Goal: Task Accomplishment & Management: Use online tool/utility

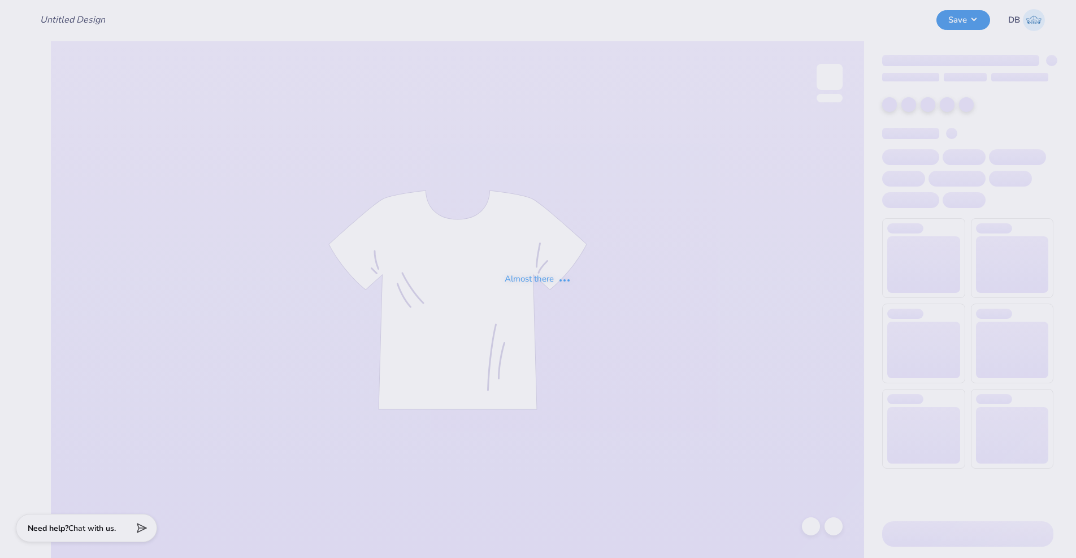
type input "DUB Hacks"
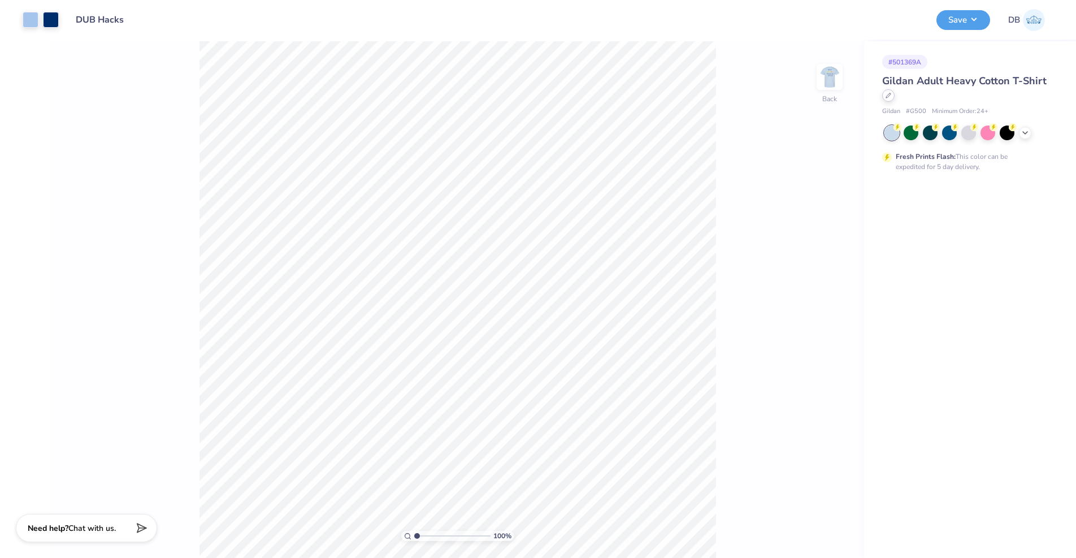
click at [890, 96] on icon at bounding box center [889, 96] width 6 height 6
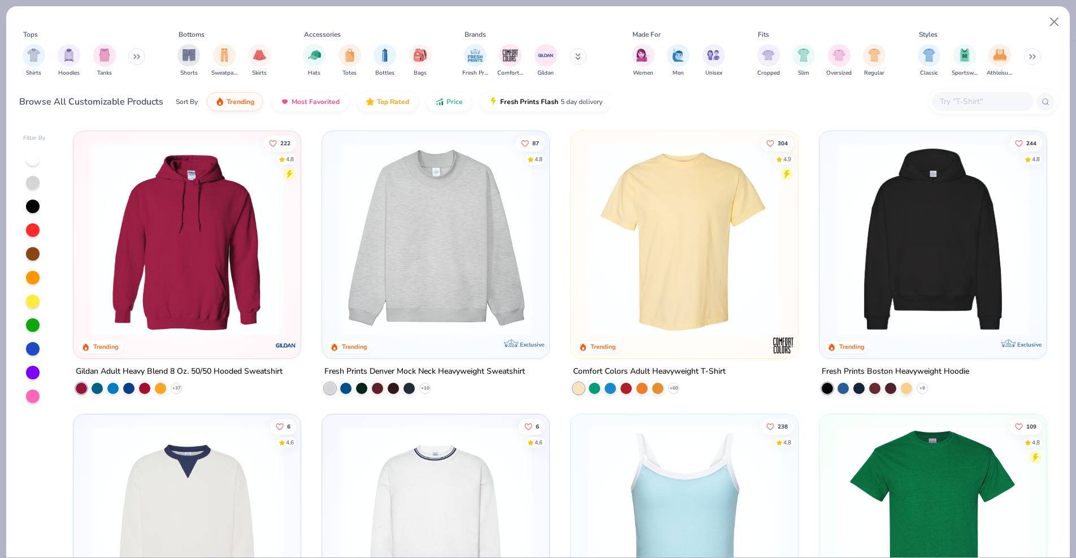
click at [974, 99] on input "text" at bounding box center [982, 101] width 87 height 13
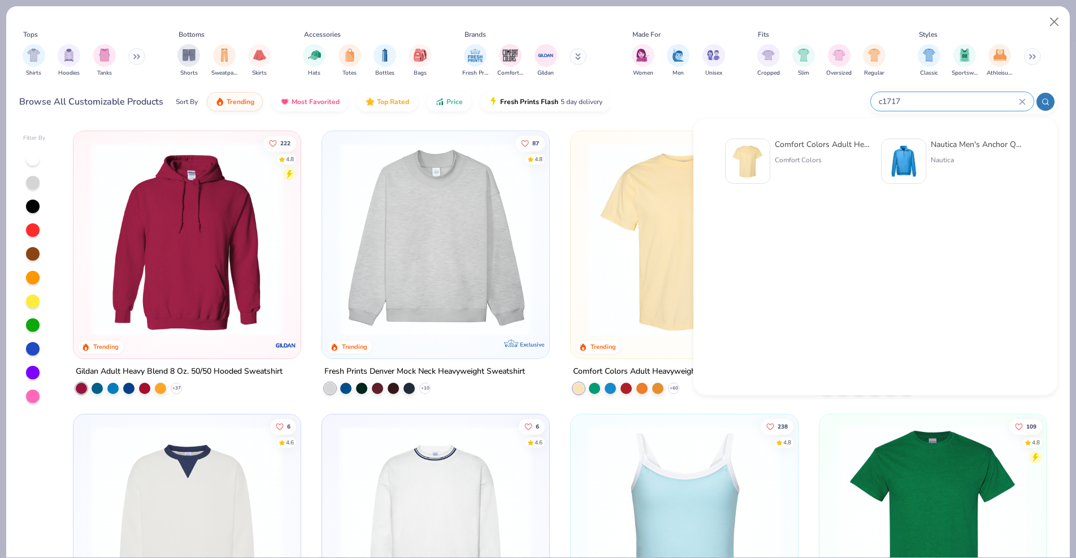
type input "c1717"
click at [775, 150] on div "Comfort Colors Adult Heavyweight T-Shirt Comfort Colors" at bounding box center [822, 160] width 95 height 45
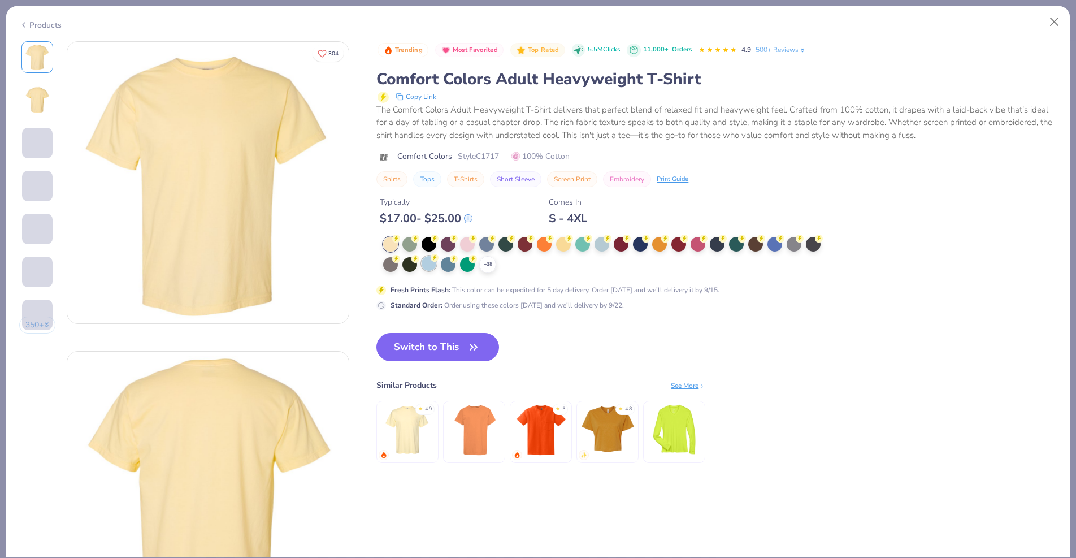
click at [426, 265] on div at bounding box center [429, 263] width 15 height 15
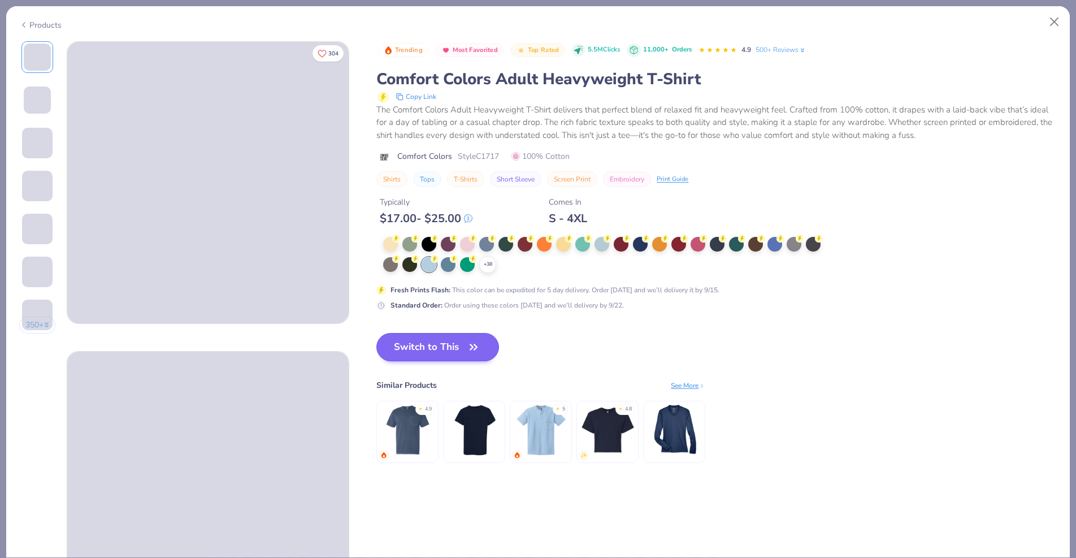
click at [443, 342] on button "Switch to This" at bounding box center [437, 347] width 123 height 28
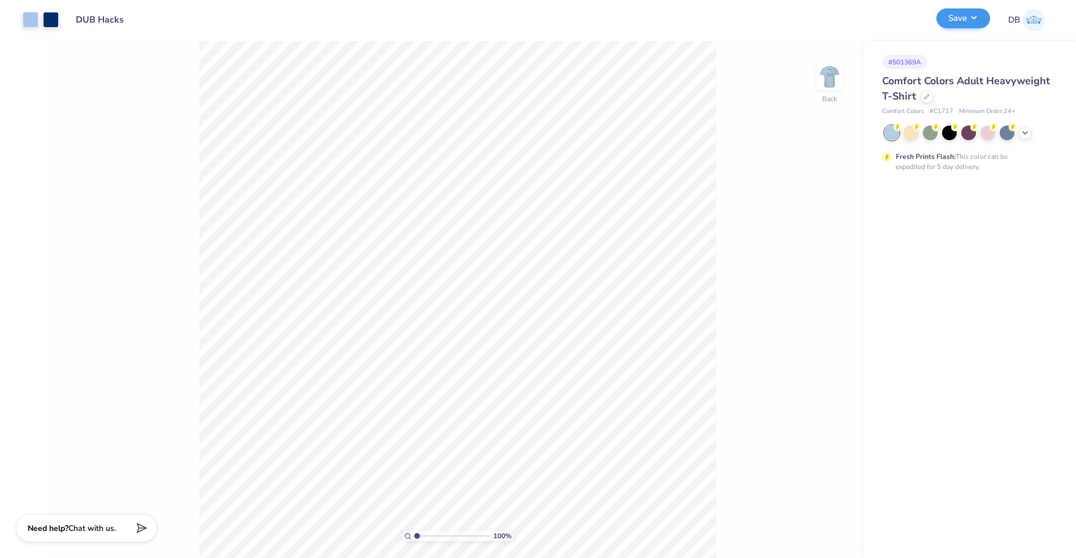
click at [975, 15] on button "Save" at bounding box center [963, 18] width 54 height 20
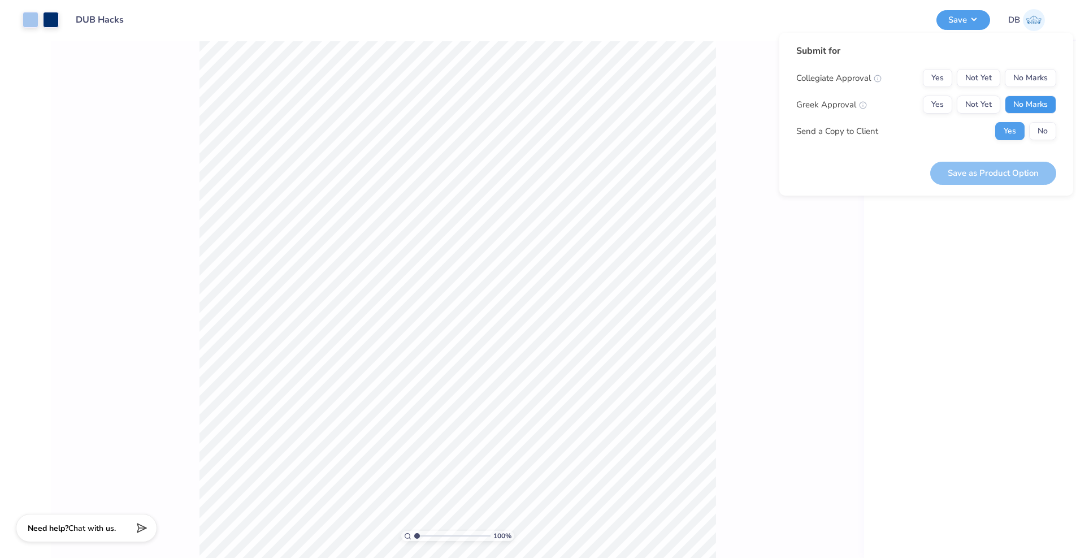
click at [1013, 109] on button "No Marks" at bounding box center [1030, 105] width 51 height 18
click at [1021, 77] on button "No Marks" at bounding box center [1030, 78] width 51 height 18
click at [1045, 135] on button "No" at bounding box center [1042, 131] width 27 height 18
click at [992, 164] on button "Save as Product Option" at bounding box center [993, 173] width 126 height 23
click at [1008, 168] on div "Saving..." at bounding box center [1013, 173] width 88 height 23
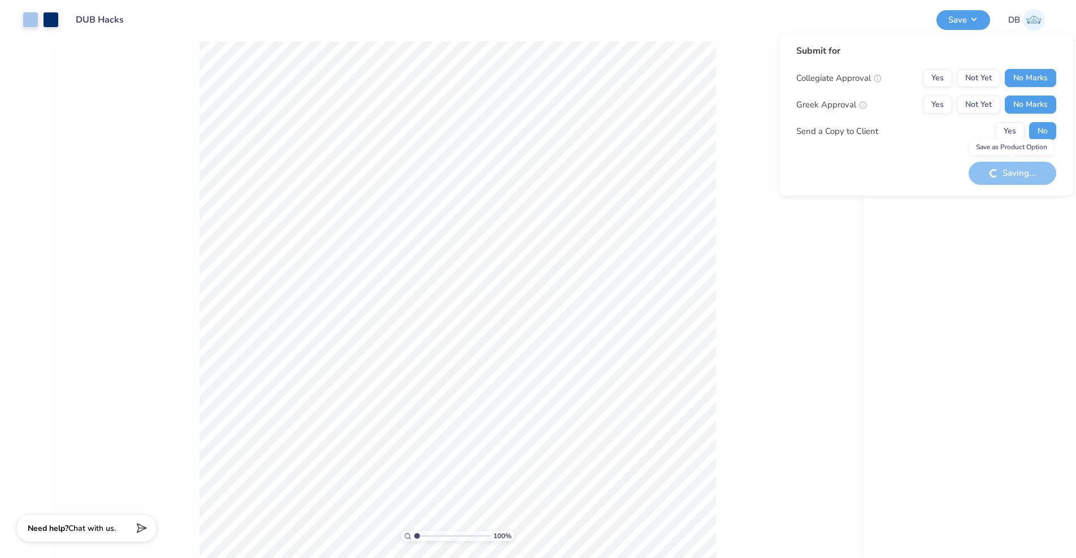
click at [1007, 173] on div "Saving..." at bounding box center [1013, 173] width 88 height 23
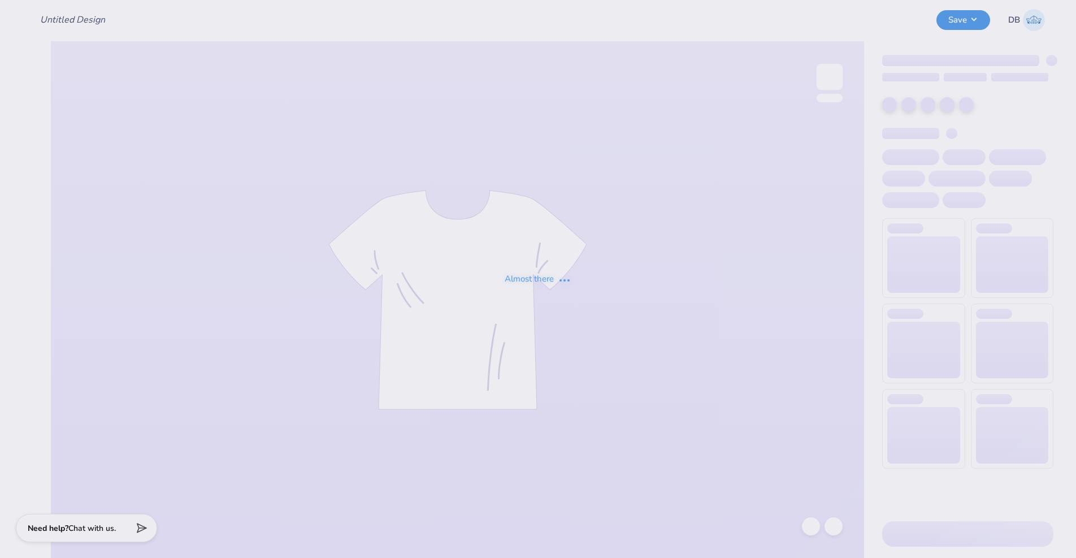
type input "DUB Hacks"
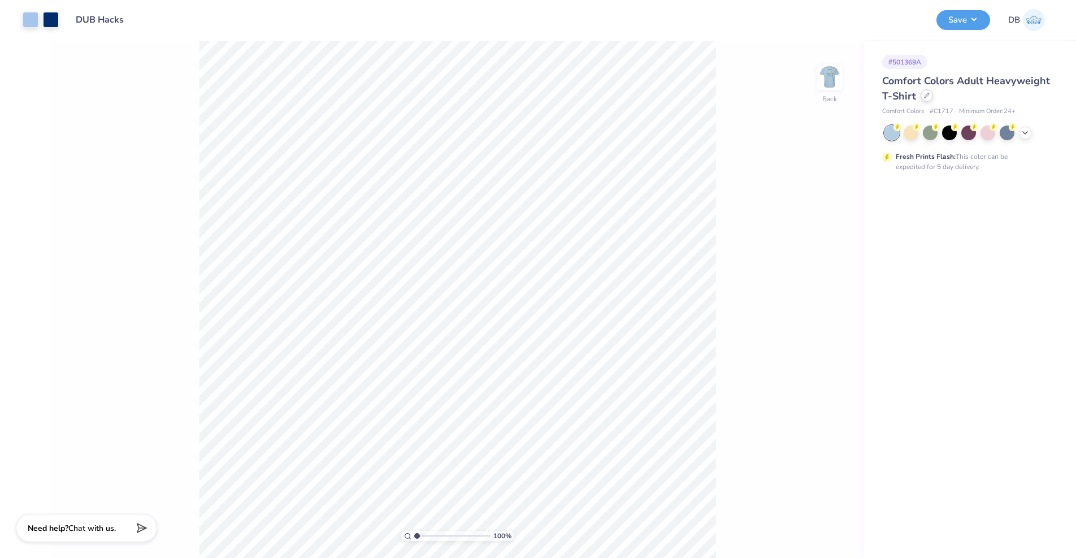
click at [930, 99] on div at bounding box center [927, 95] width 12 height 12
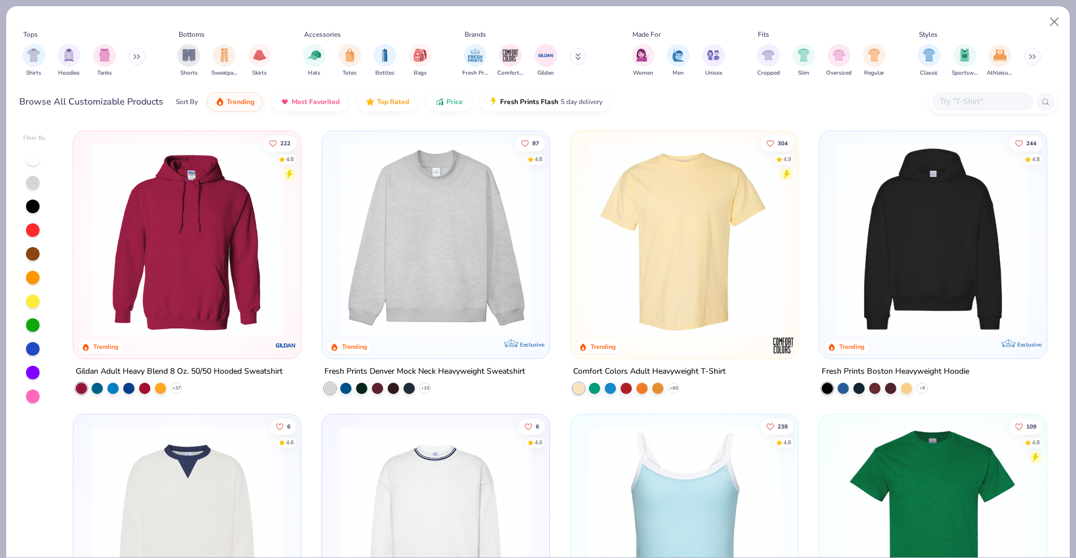
click at [987, 99] on input "text" at bounding box center [982, 101] width 87 height 13
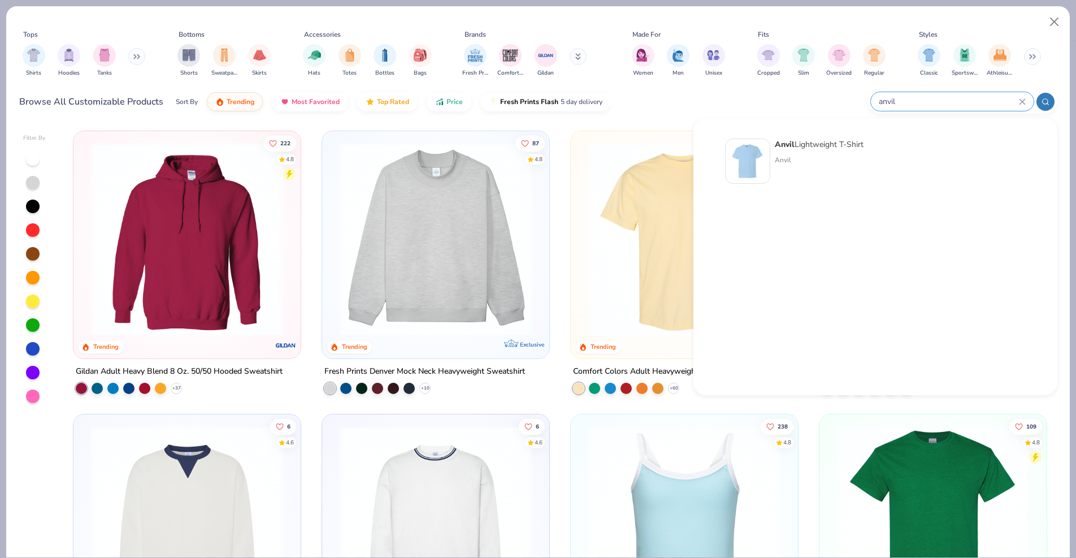
type input "anvil"
click at [818, 142] on div "Anvil Lightweight T-Shirt" at bounding box center [819, 144] width 89 height 12
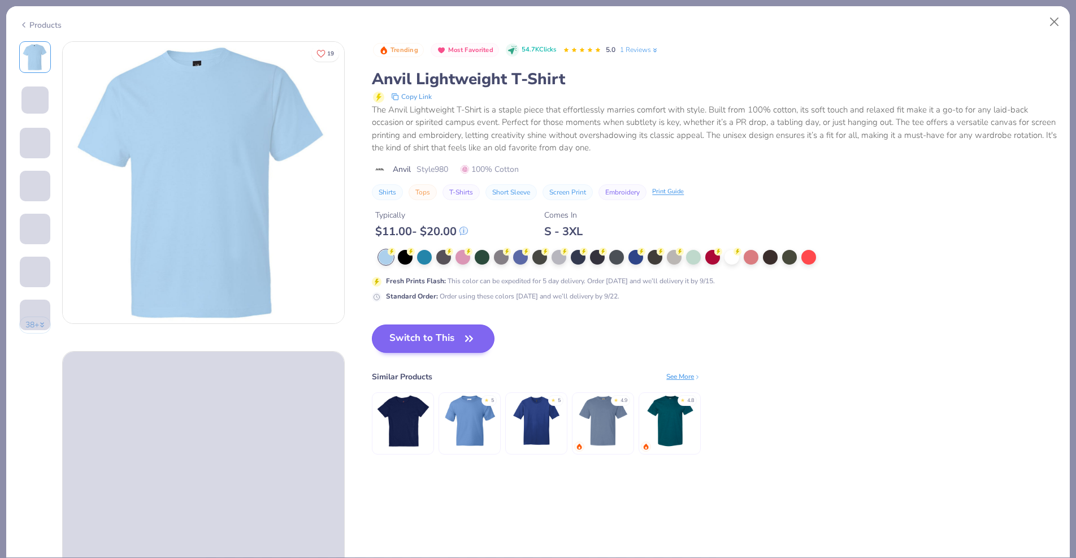
click at [468, 327] on button "Switch to This" at bounding box center [433, 338] width 123 height 28
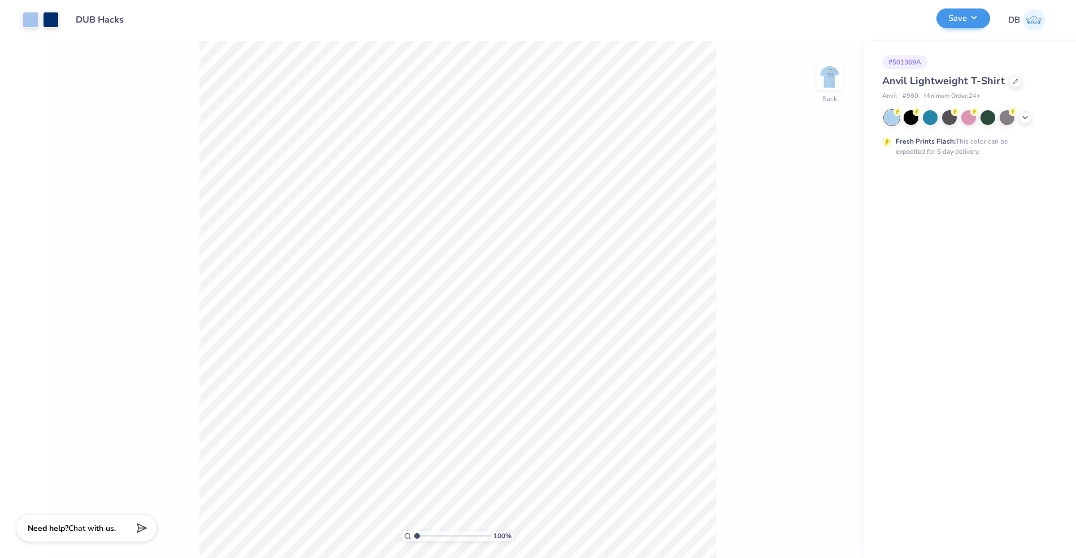
click at [953, 20] on button "Save" at bounding box center [963, 18] width 54 height 20
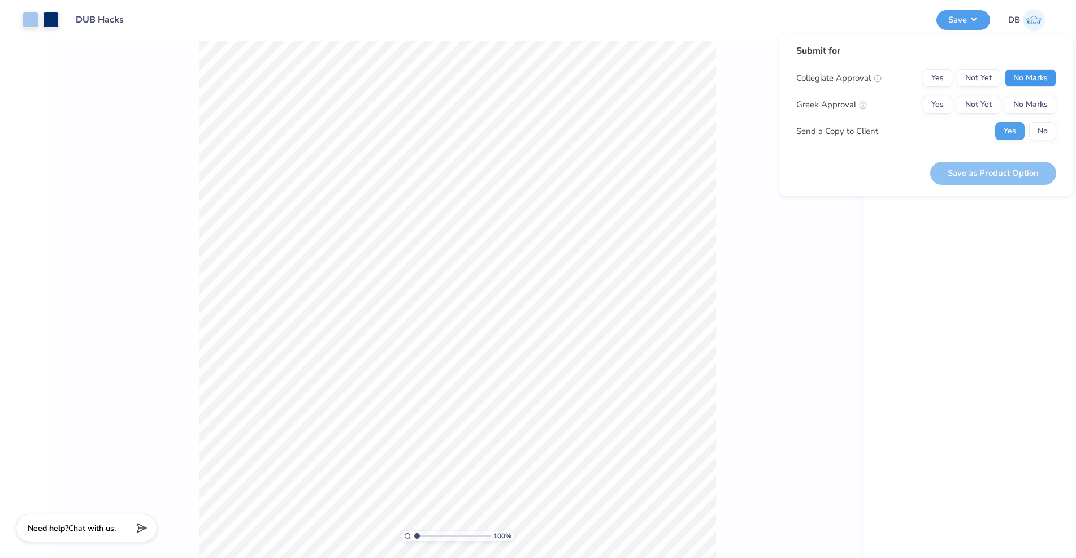
click at [1029, 82] on button "No Marks" at bounding box center [1030, 78] width 51 height 18
click at [1031, 115] on div "Collegiate Approval Yes Not Yet No Marks Greek Approval Yes Not Yet No Marks Se…" at bounding box center [926, 104] width 260 height 71
drag, startPoint x: 1033, startPoint y: 103, endPoint x: 1030, endPoint y: 120, distance: 17.2
click at [1033, 104] on button "No Marks" at bounding box center [1030, 105] width 51 height 18
click at [1014, 177] on button "Save as Product Option" at bounding box center [993, 173] width 126 height 23
